Goal: Transaction & Acquisition: Purchase product/service

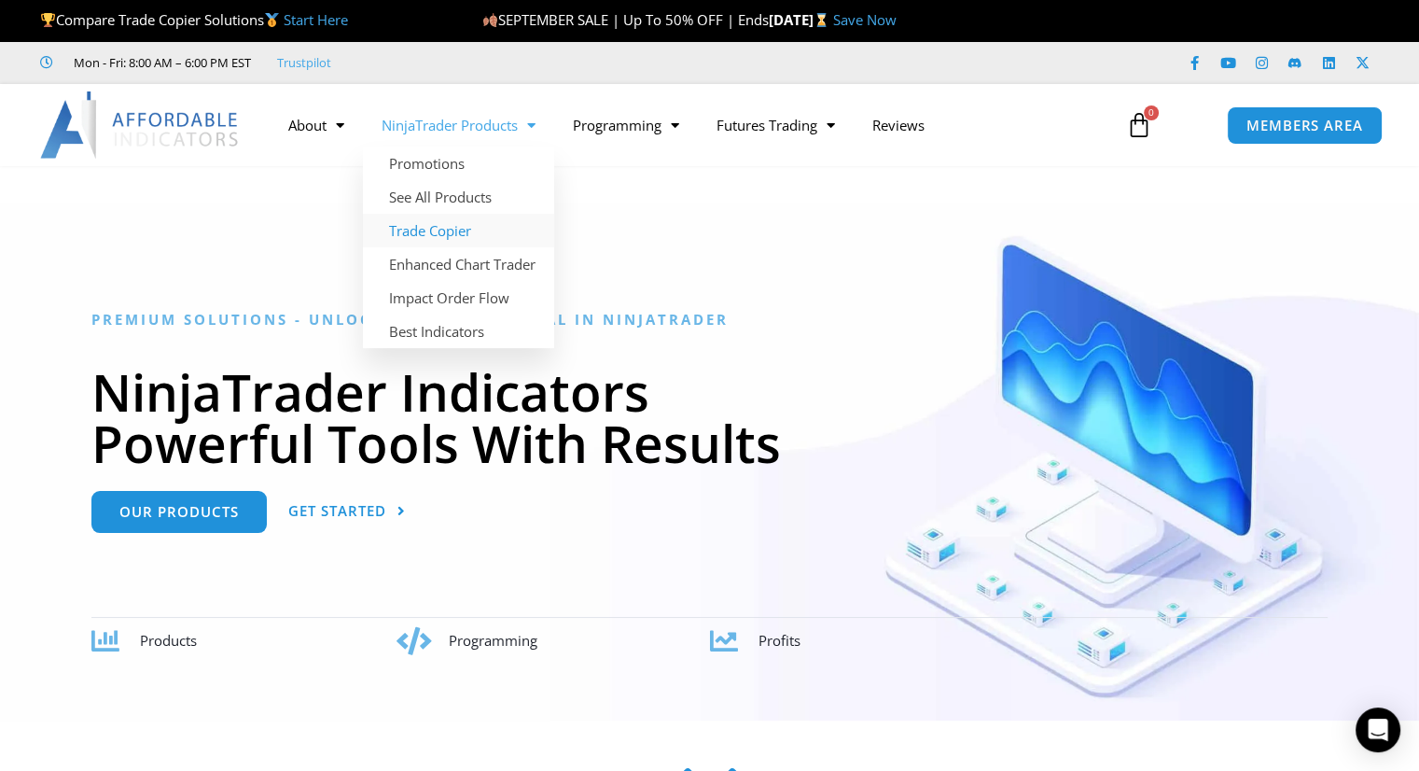
click at [444, 233] on link "Trade Copier" at bounding box center [458, 231] width 191 height 34
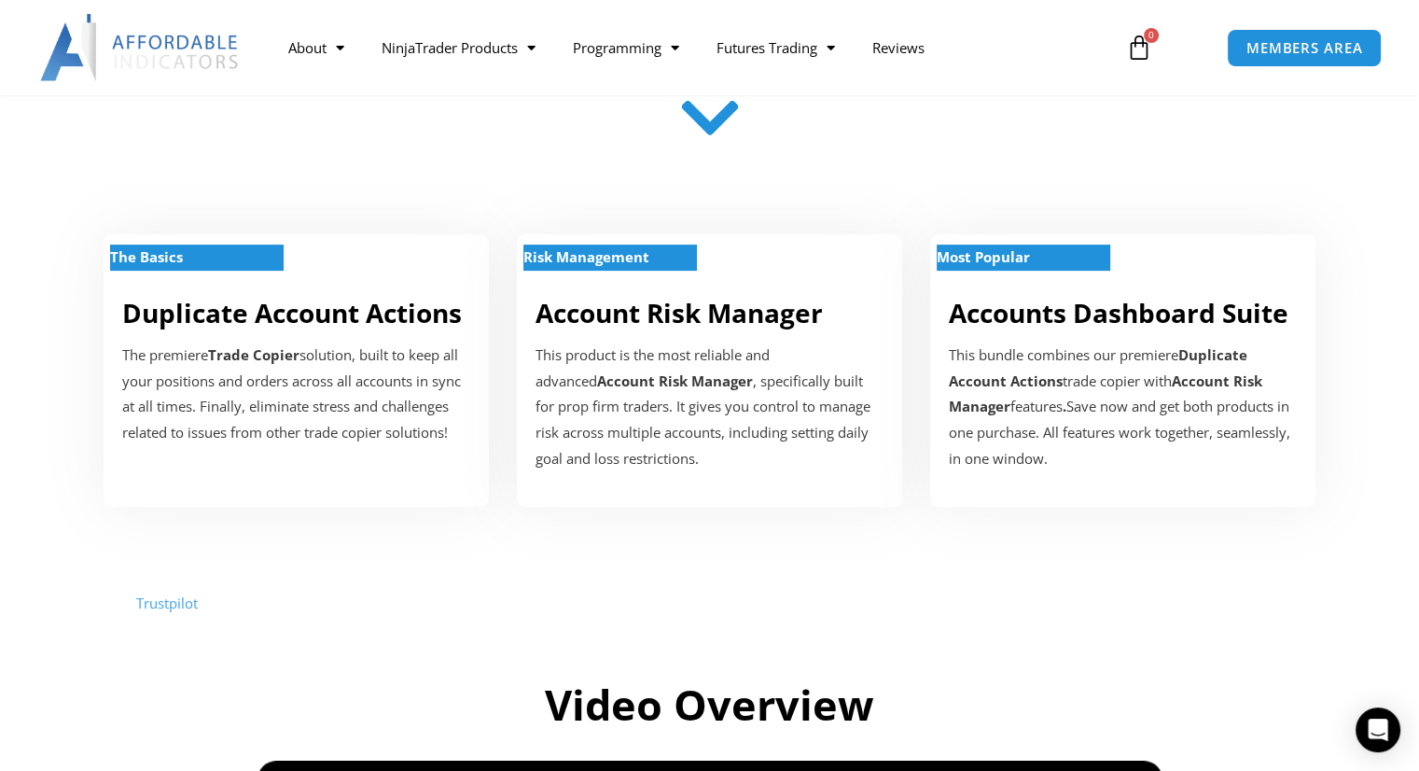
scroll to position [590, 0]
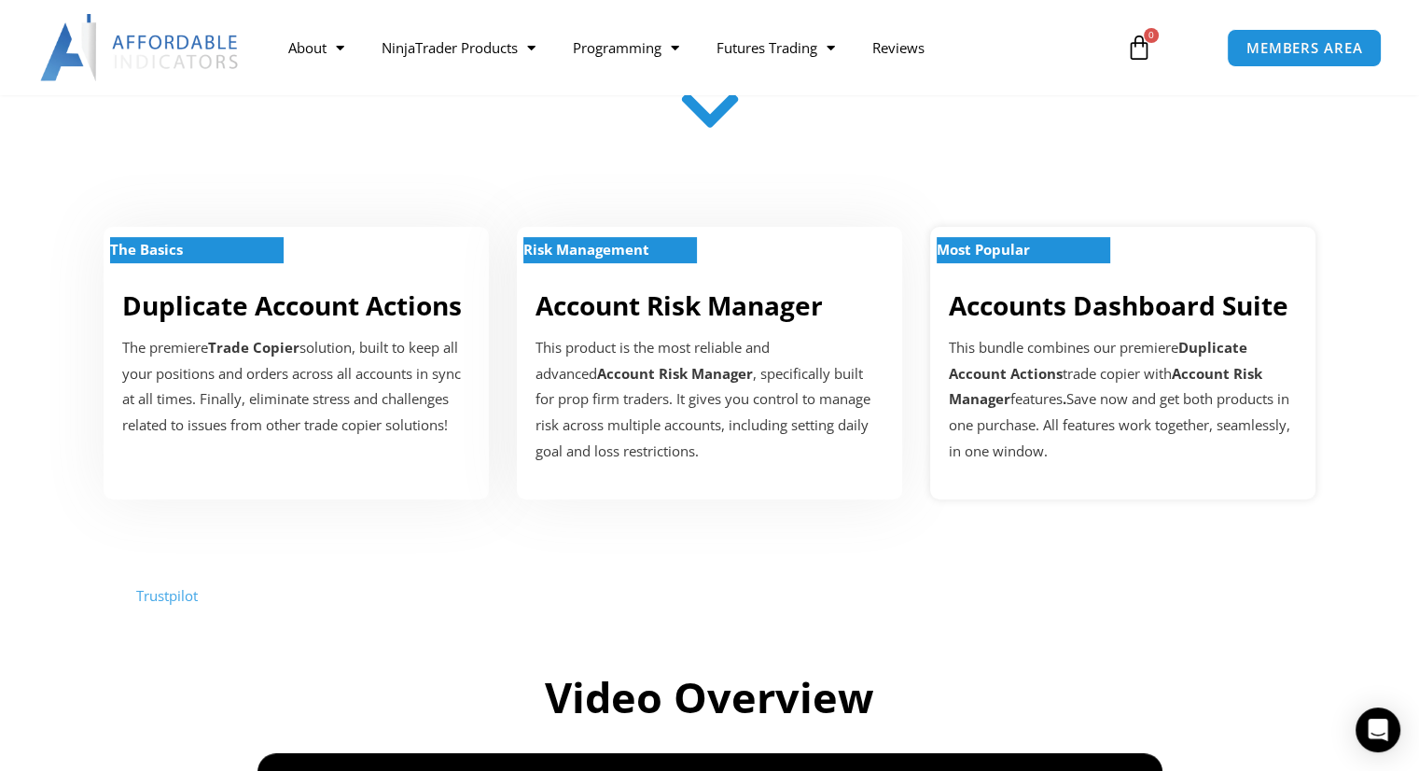
click at [958, 317] on link "Accounts Dashboard Suite" at bounding box center [1119, 304] width 340 height 35
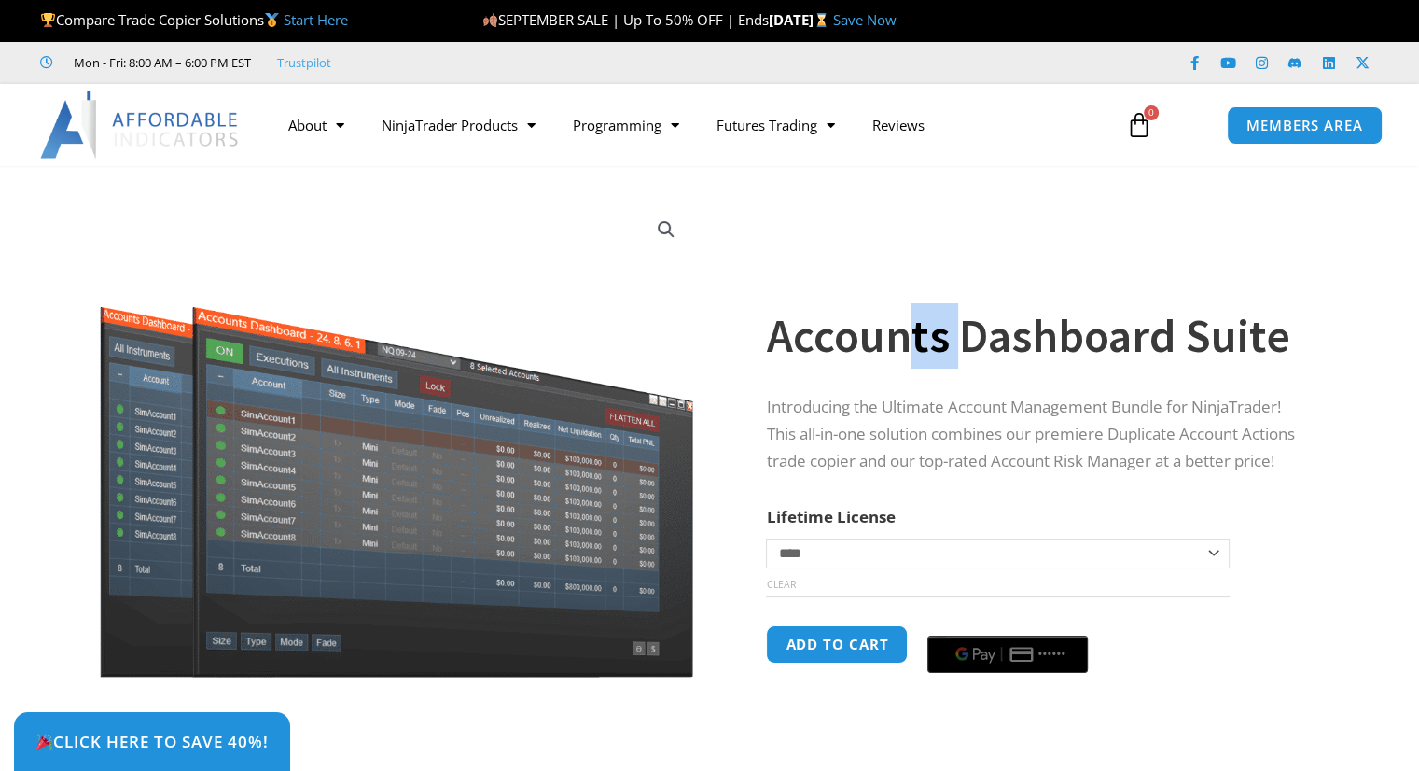
click at [907, 318] on h1 "Accounts Dashboard Suite" at bounding box center [1038, 335] width 545 height 65
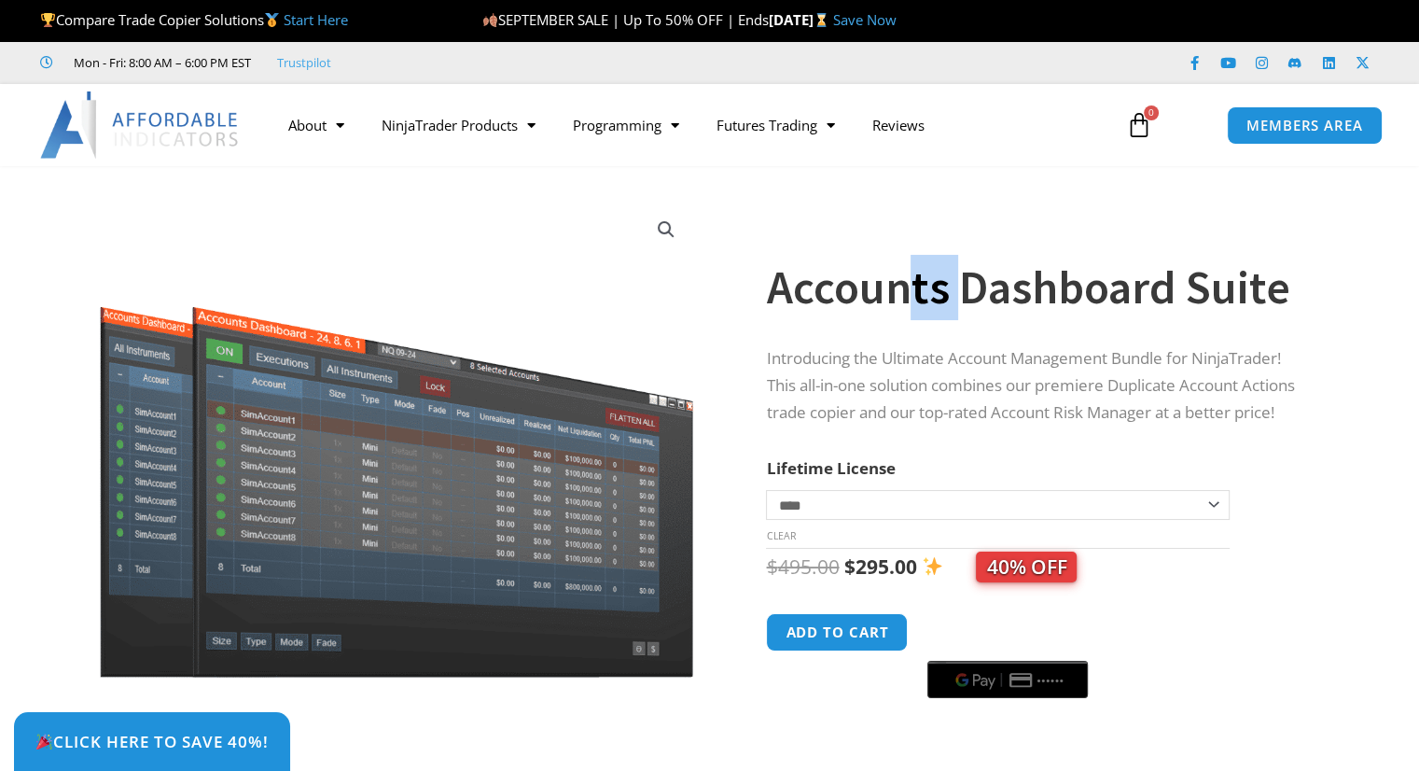
click at [907, 318] on div "Accounts Dashboard Suite" at bounding box center [1038, 271] width 545 height 109
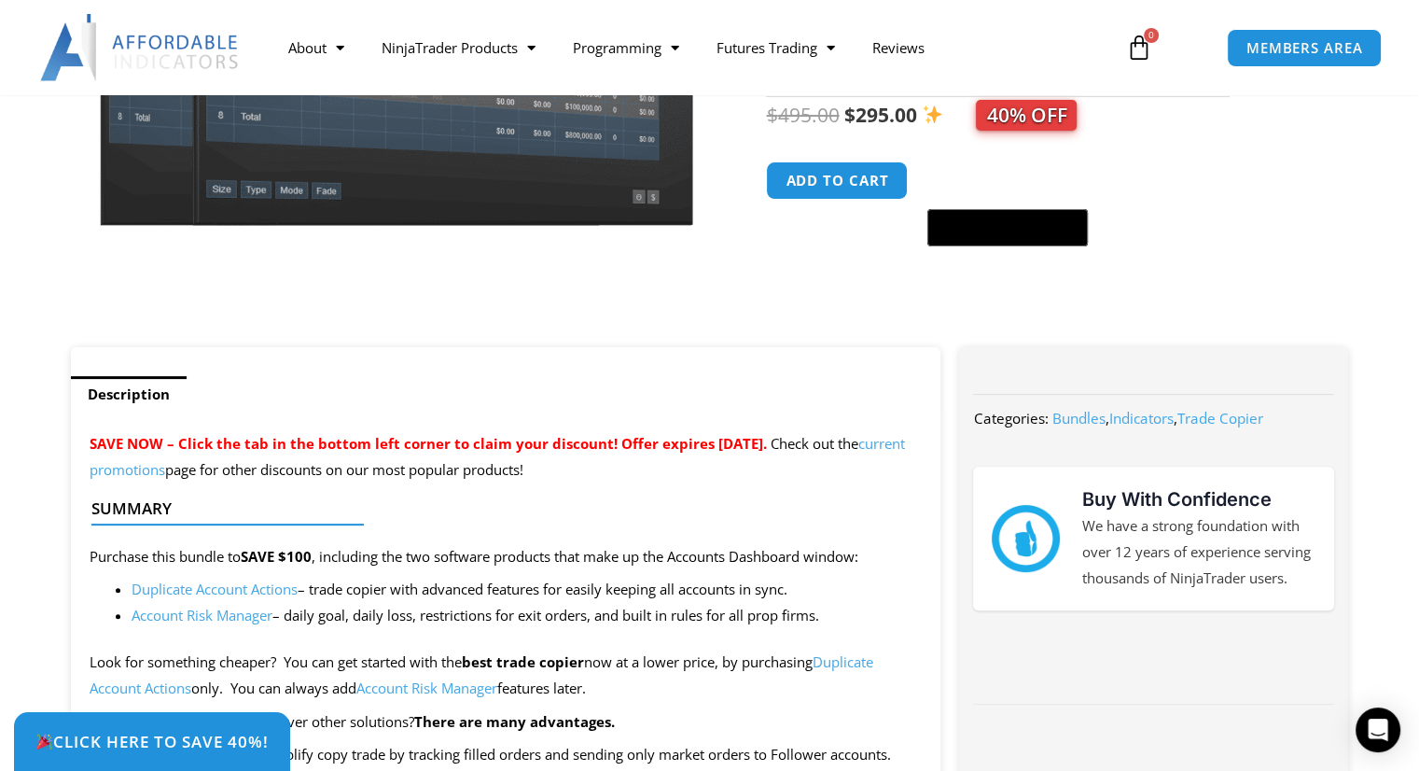
scroll to position [452, 0]
click at [1014, 123] on span "40% OFF" at bounding box center [1026, 115] width 101 height 31
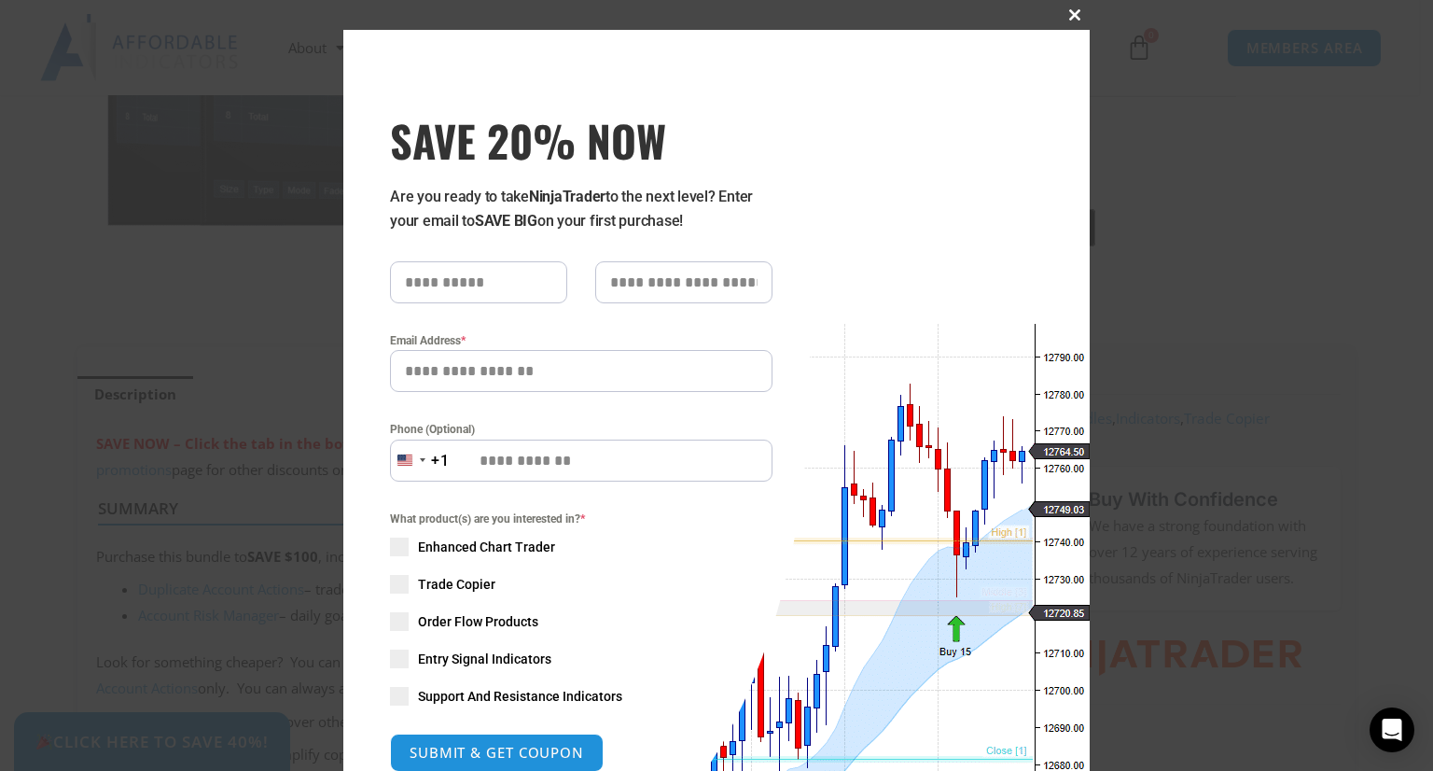
click at [1062, 14] on span "SAVE 20% NOW popup" at bounding box center [1075, 14] width 30 height 11
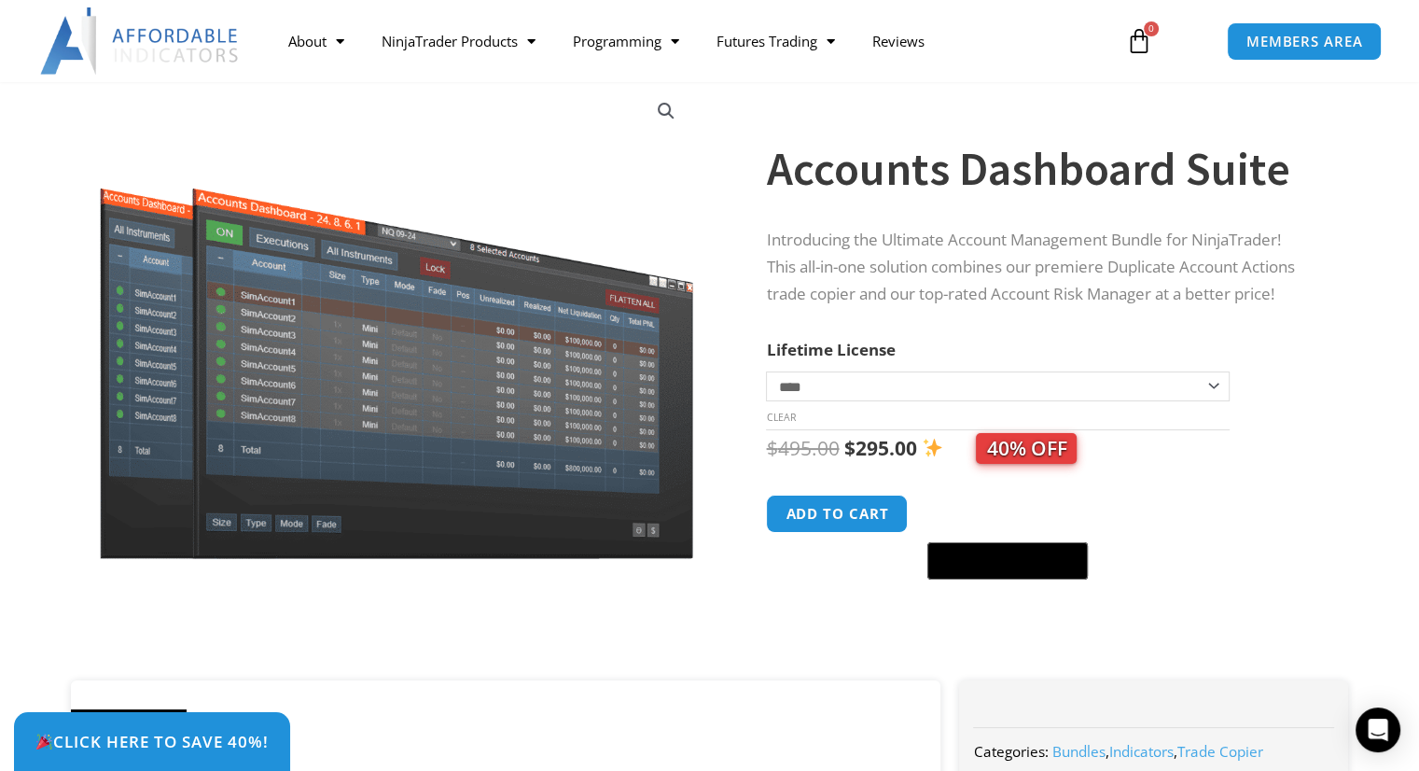
scroll to position [116, 0]
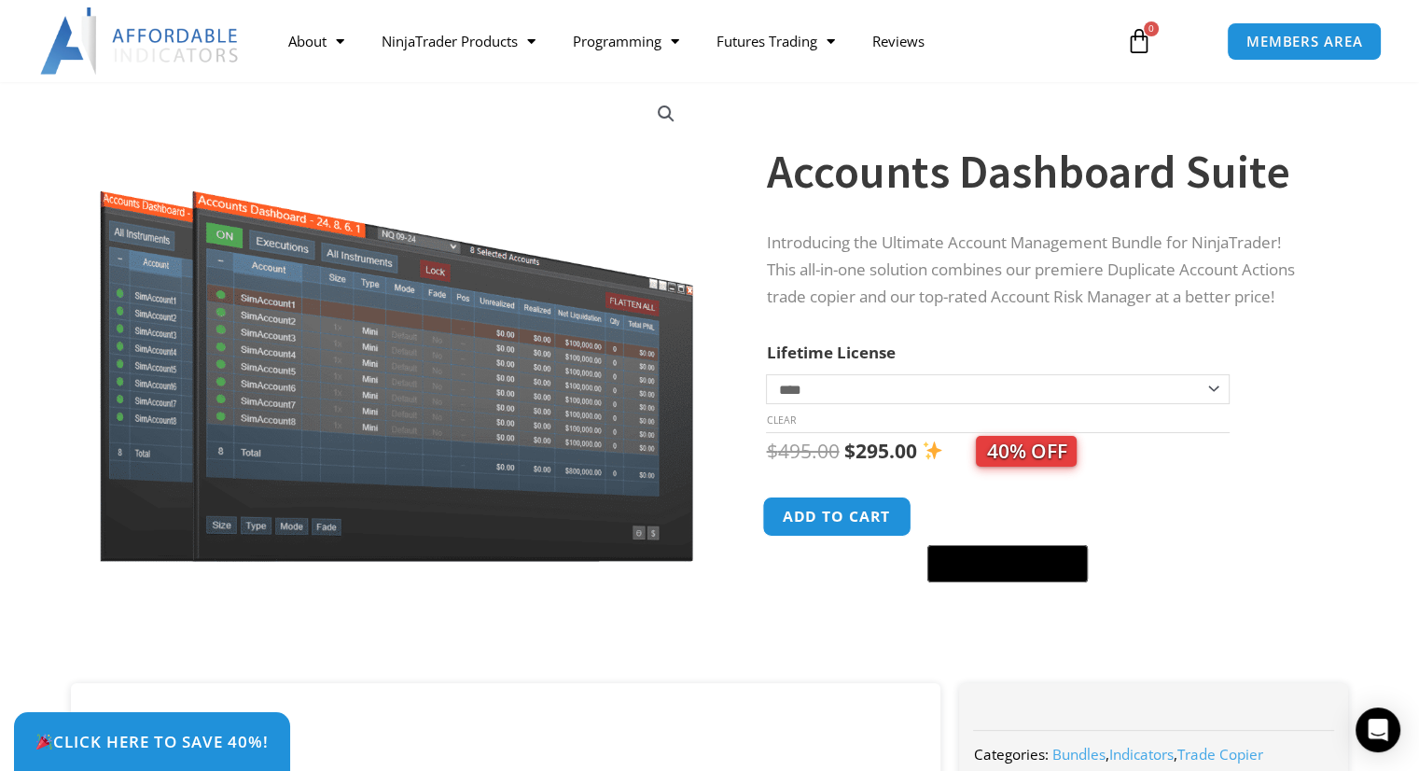
click at [867, 517] on button "Add to cart" at bounding box center [837, 516] width 149 height 40
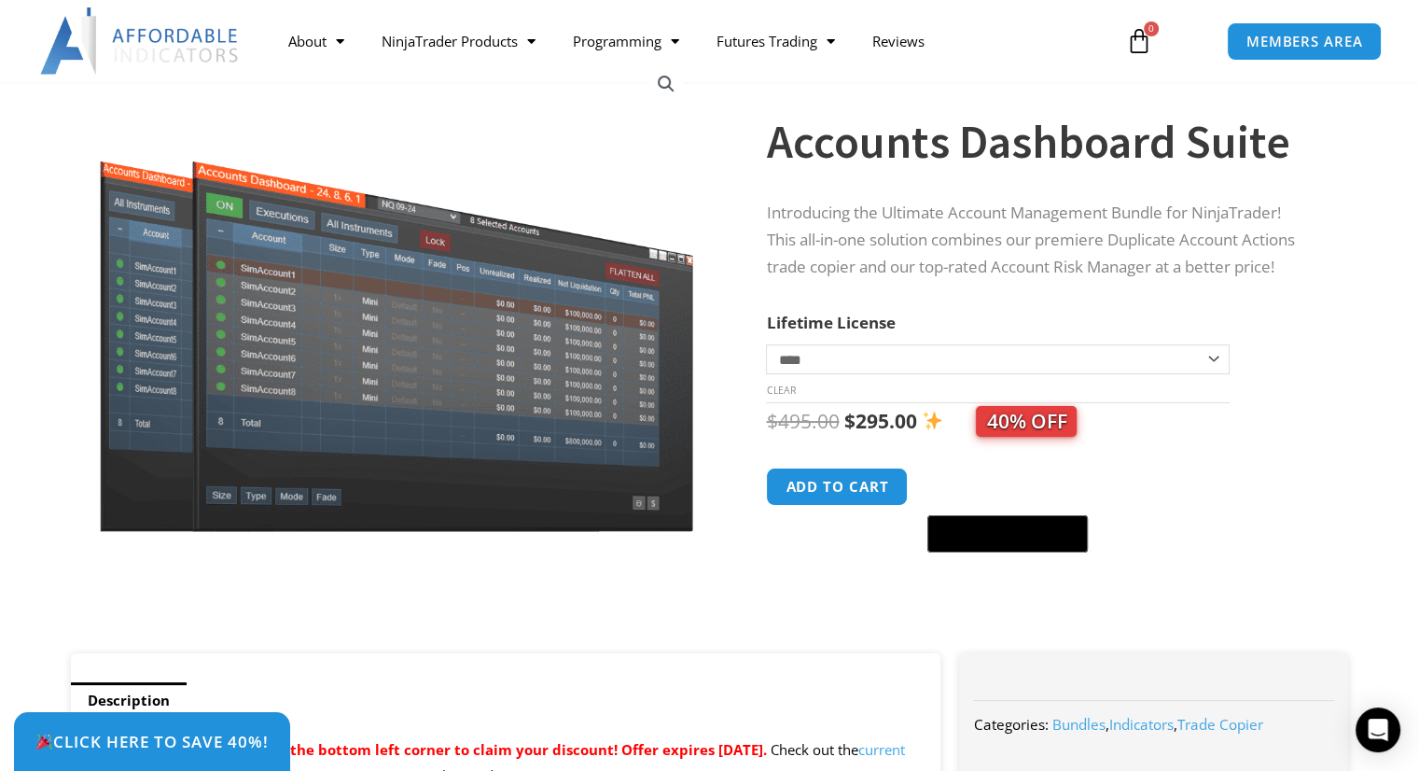
scroll to position [147, 0]
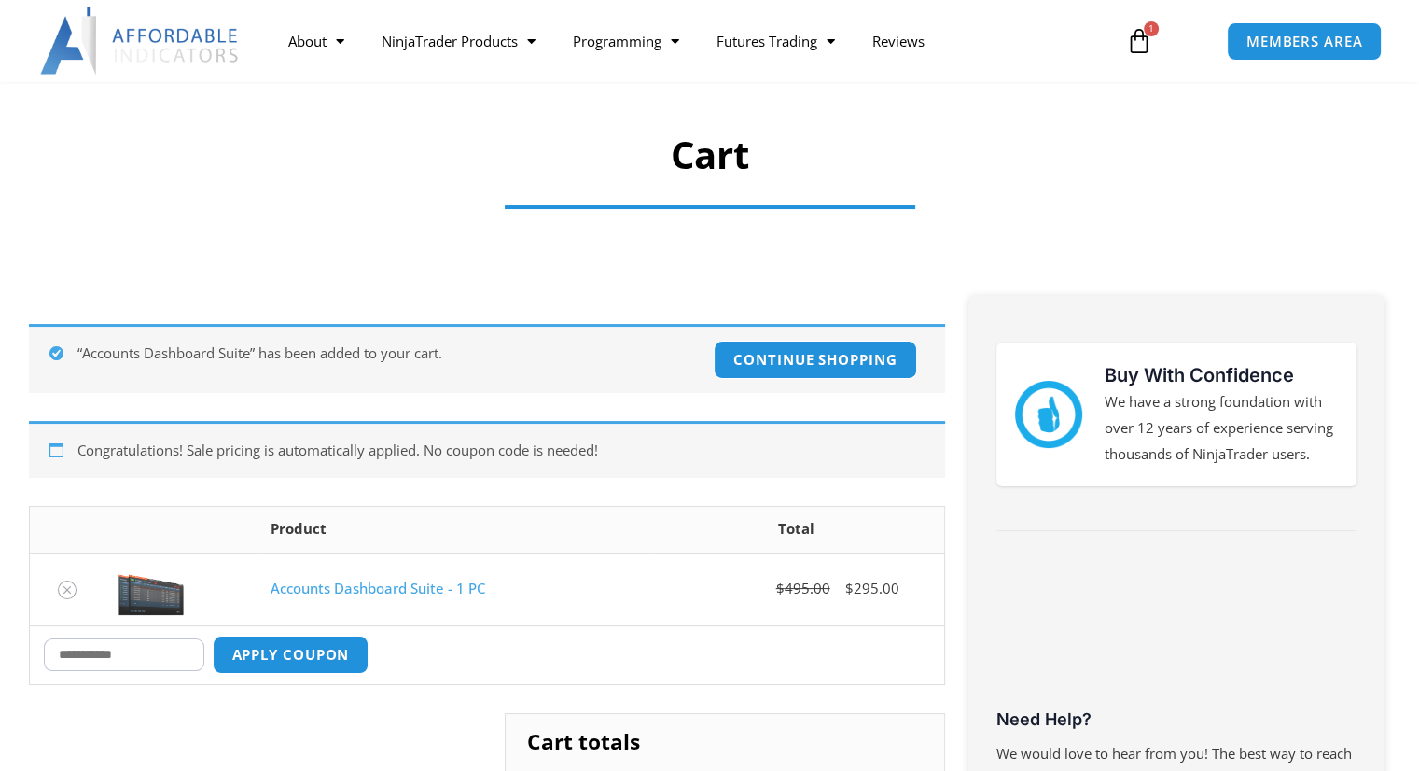
scroll to position [112, 0]
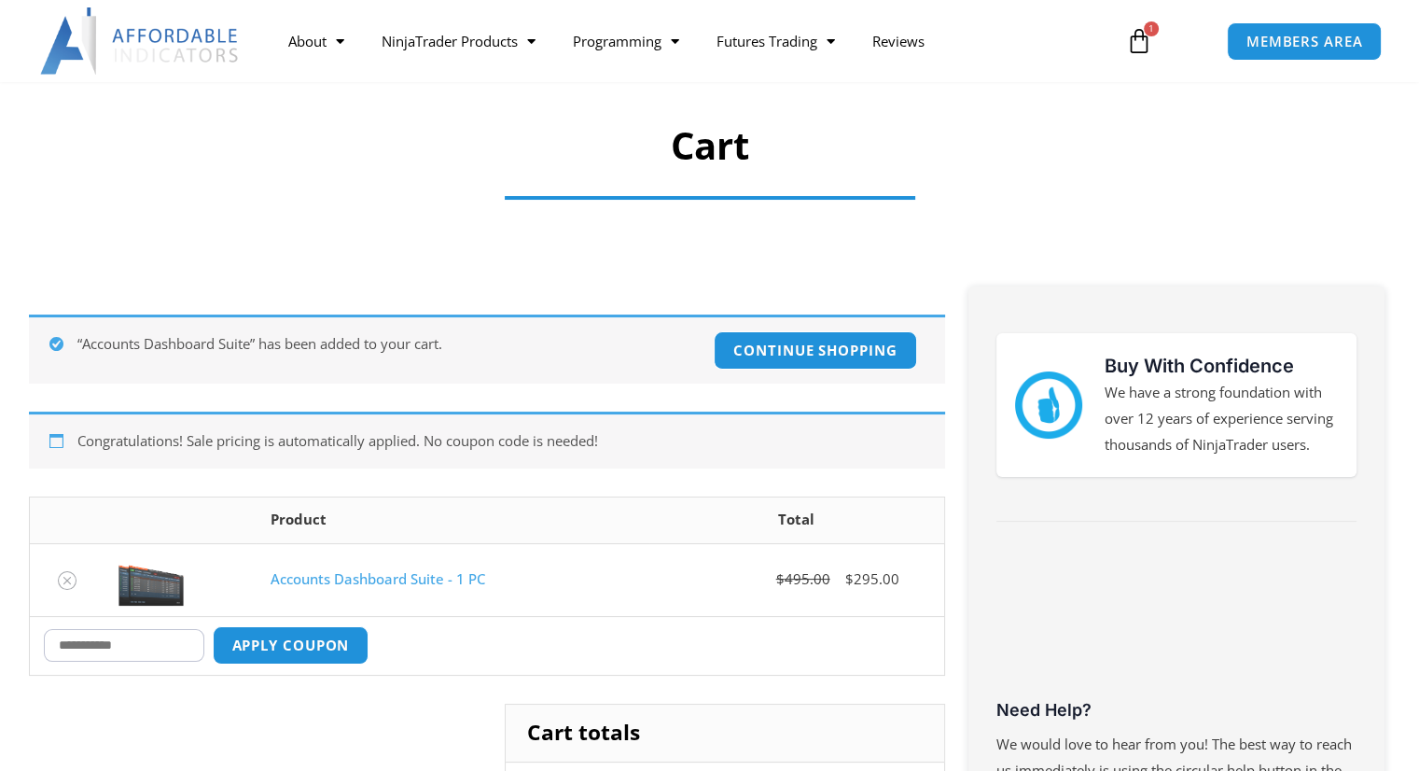
click at [188, 647] on input "Coupon:" at bounding box center [124, 645] width 161 height 33
type input "******"
click at [315, 650] on button "Apply coupon" at bounding box center [290, 645] width 164 height 40
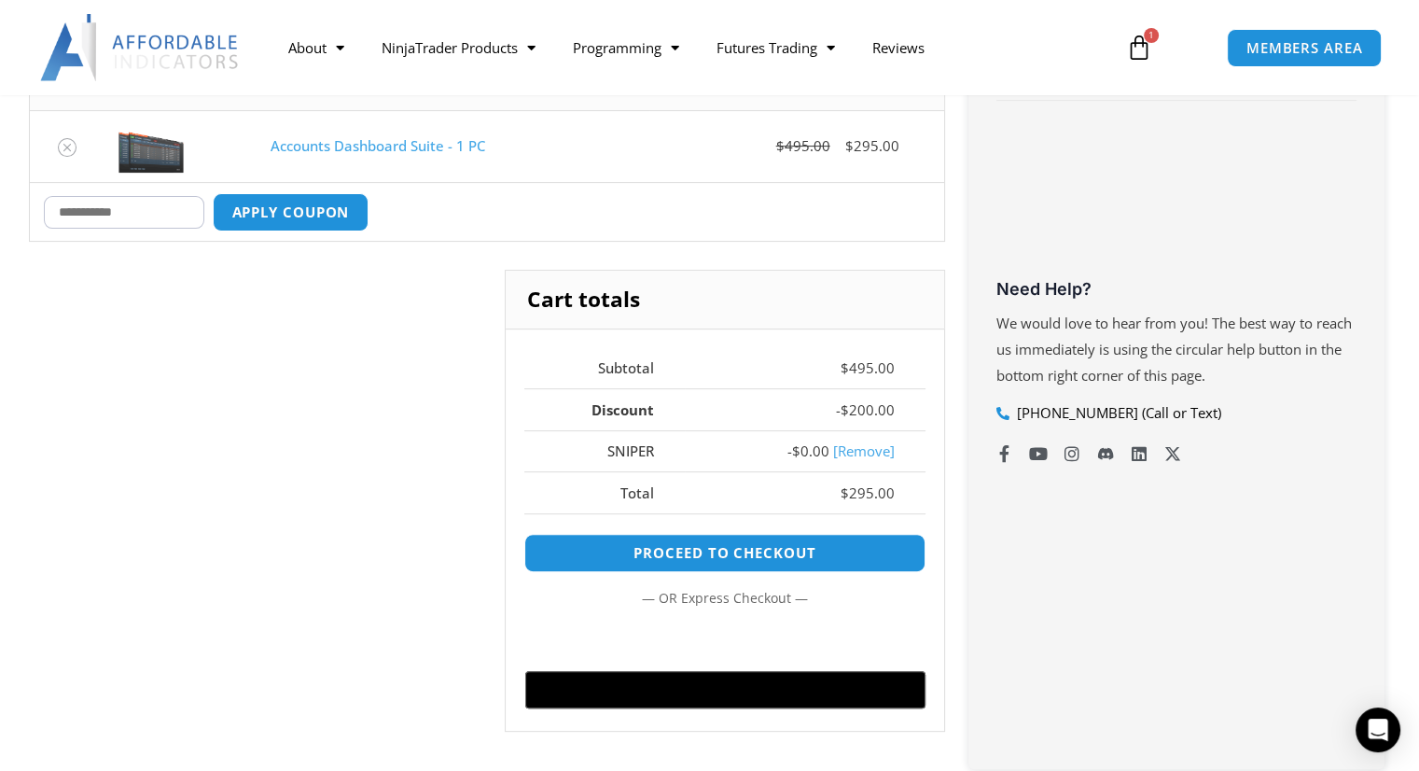
scroll to position [559, 0]
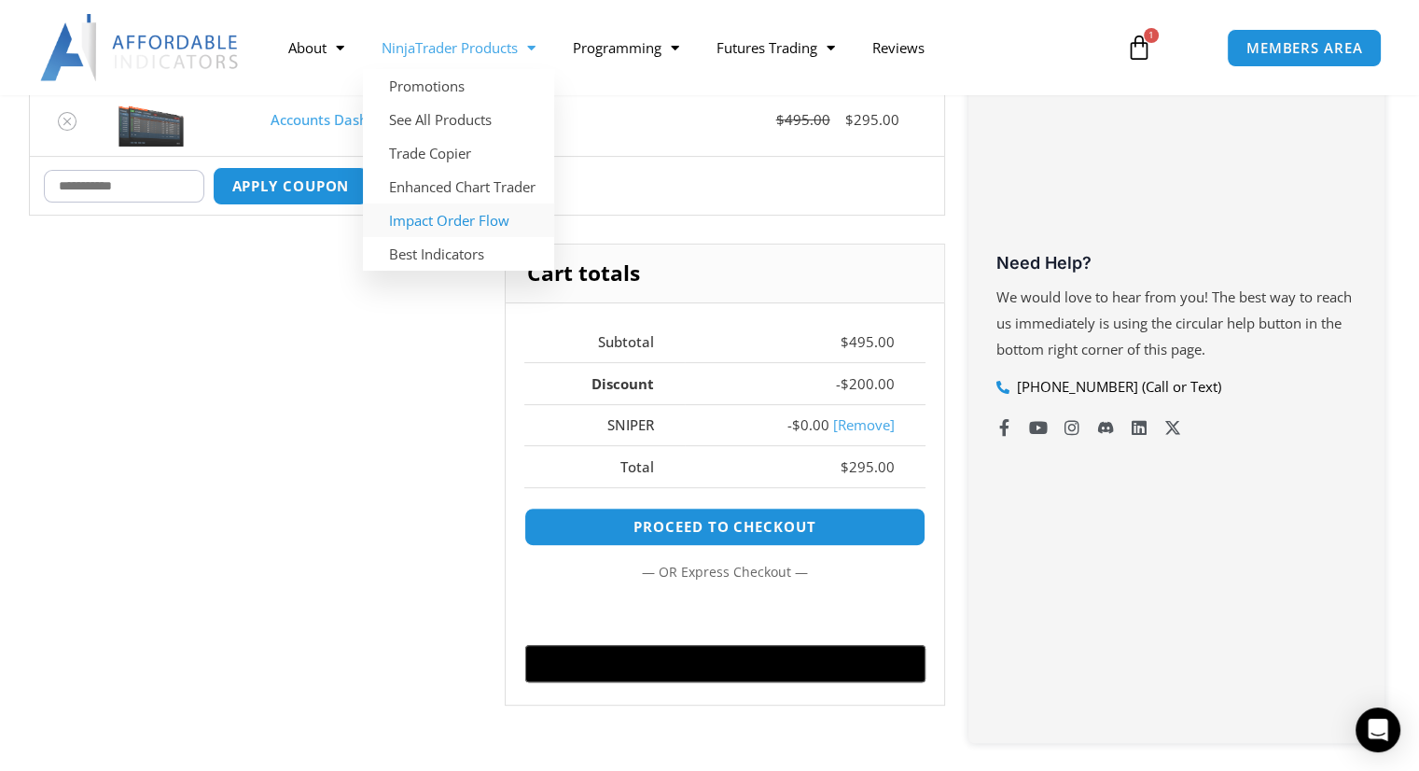
click at [471, 211] on link "Impact Order Flow" at bounding box center [458, 220] width 191 height 34
